Goal: Book appointment/travel/reservation

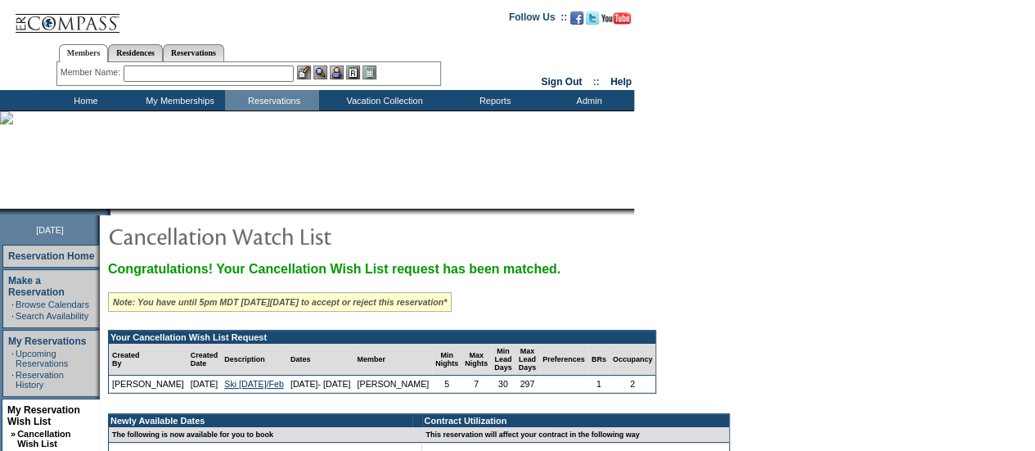
scroll to position [224, 0]
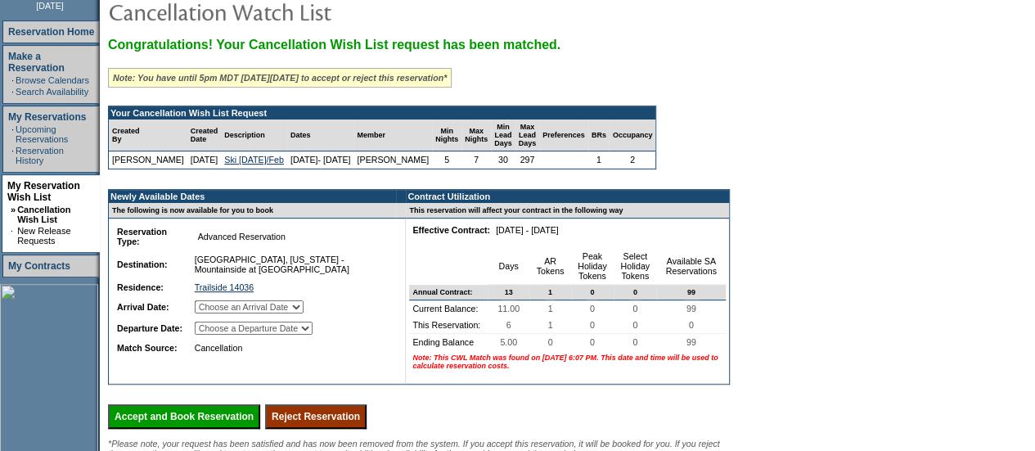
click at [261, 313] on select "Choose an Arrival Date [DATE] [DATE] [DATE] [DATE] [DATE] [DATE]" at bounding box center [249, 306] width 109 height 13
select select "[DATE]"
click at [214, 312] on select "Choose an Arrival Date [DATE] [DATE] [DATE] [DATE] [DATE] [DATE]" at bounding box center [249, 306] width 109 height 13
click at [292, 335] on select "Choose a Departure Date [DATE] [DATE] [DATE] [DATE] [DATE] [DATE]" at bounding box center [254, 328] width 118 height 13
select select "[DATE]"
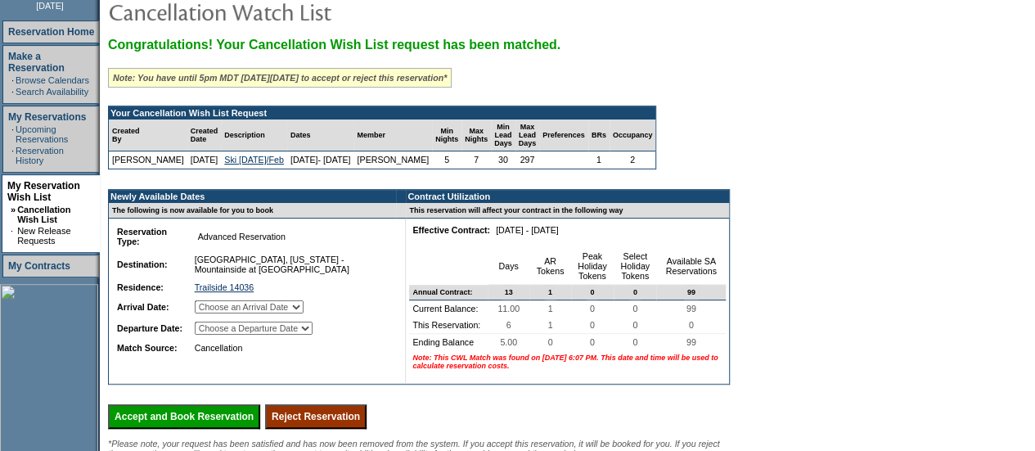
click at [215, 335] on select "Choose a Departure Date [DATE] [DATE] [DATE] [DATE] [DATE] [DATE]" at bounding box center [254, 328] width 118 height 13
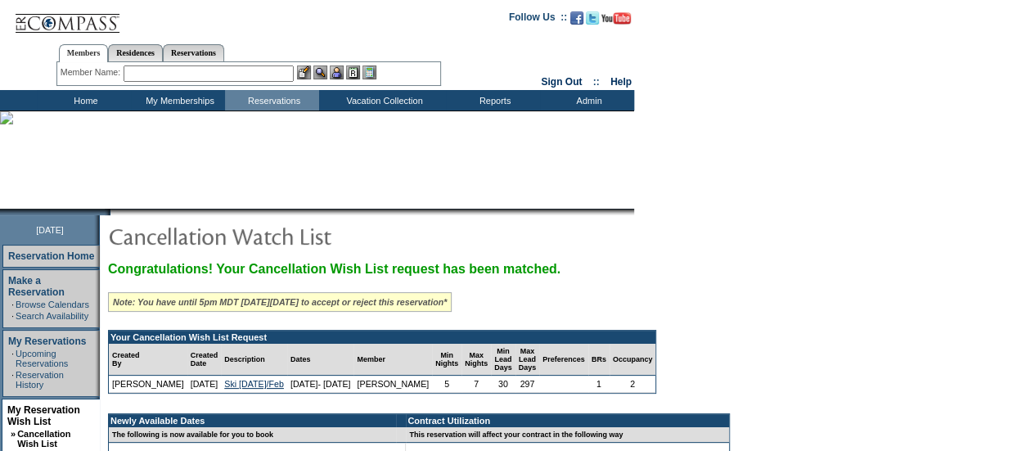
click at [206, 73] on input "text" at bounding box center [209, 73] width 170 height 16
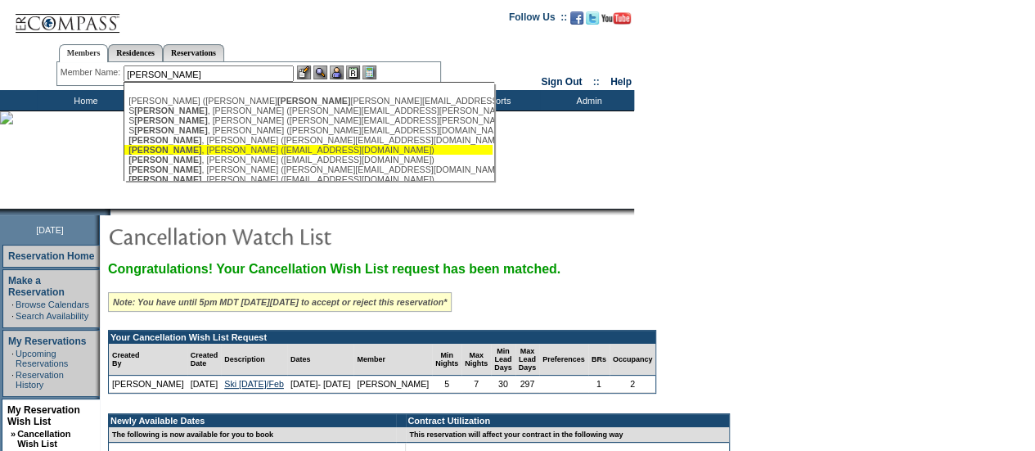
scroll to position [93, 0]
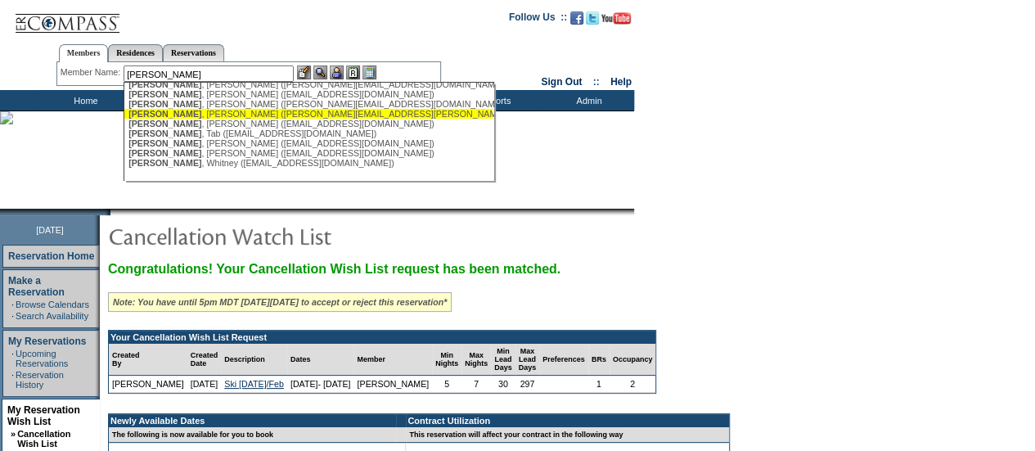
click at [190, 109] on div "[PERSON_NAME] ([PERSON_NAME][EMAIL_ADDRESS][PERSON_NAME][DOMAIN_NAME])" at bounding box center [308, 114] width 360 height 10
type input "[PERSON_NAME] ([PERSON_NAME][EMAIL_ADDRESS][PERSON_NAME][DOMAIN_NAME])"
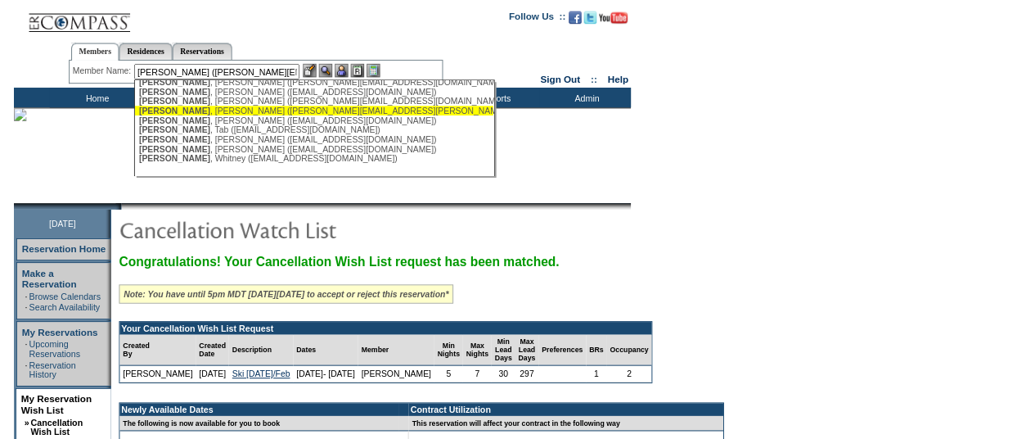
scroll to position [0, 0]
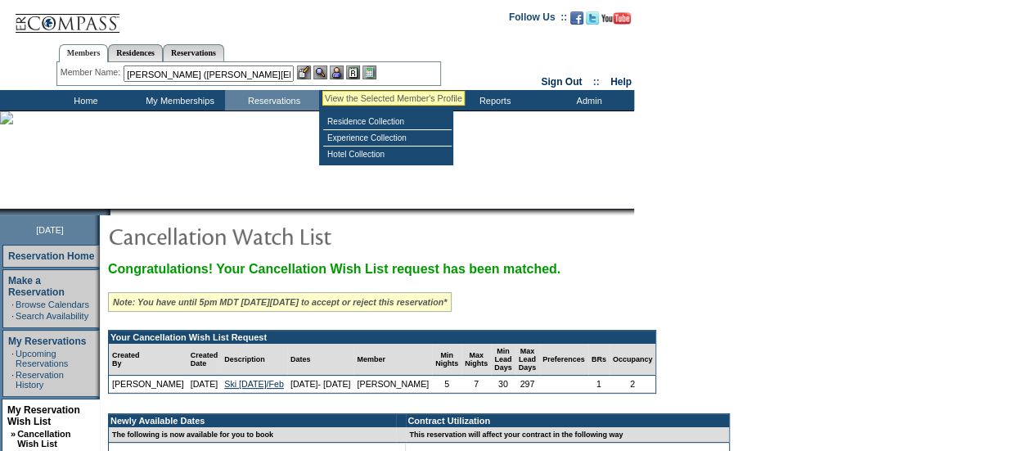
click at [322, 71] on img at bounding box center [320, 72] width 14 height 14
